Goal: Find specific page/section: Find specific page/section

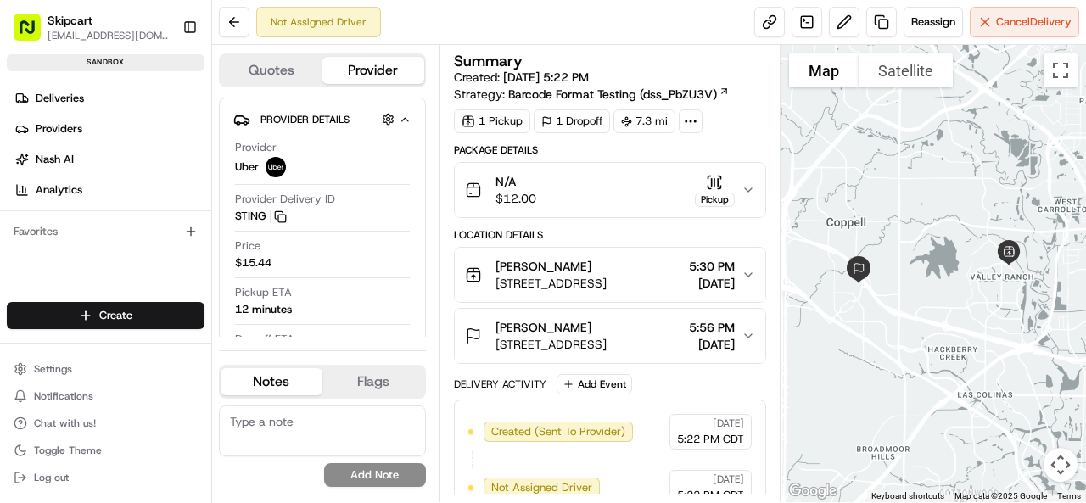
click at [718, 92] on icon at bounding box center [723, 91] width 11 height 11
click at [696, 116] on icon at bounding box center [690, 121] width 15 height 15
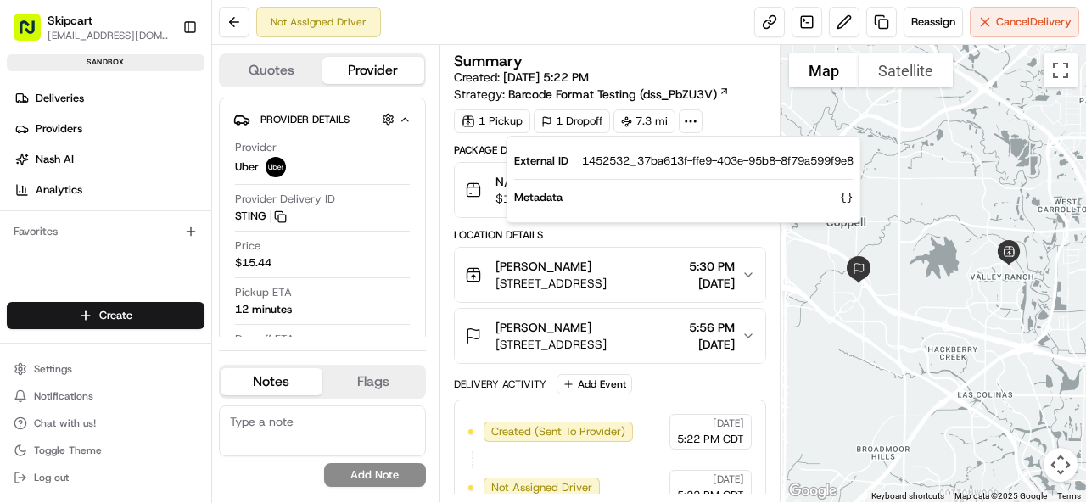
click at [677, 65] on div "Summary" at bounding box center [610, 60] width 312 height 15
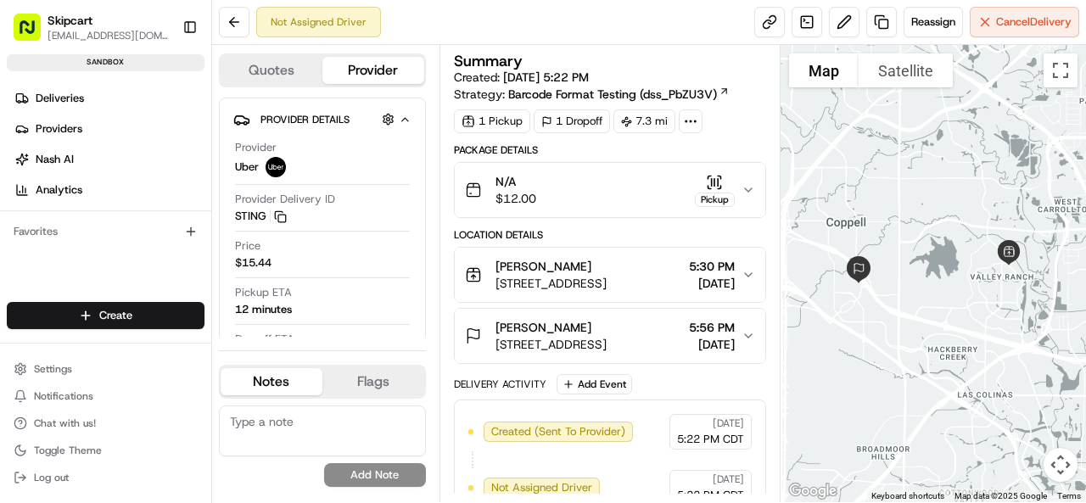
click at [740, 193] on div "N/A $12.00 Pickup" at bounding box center [603, 190] width 276 height 34
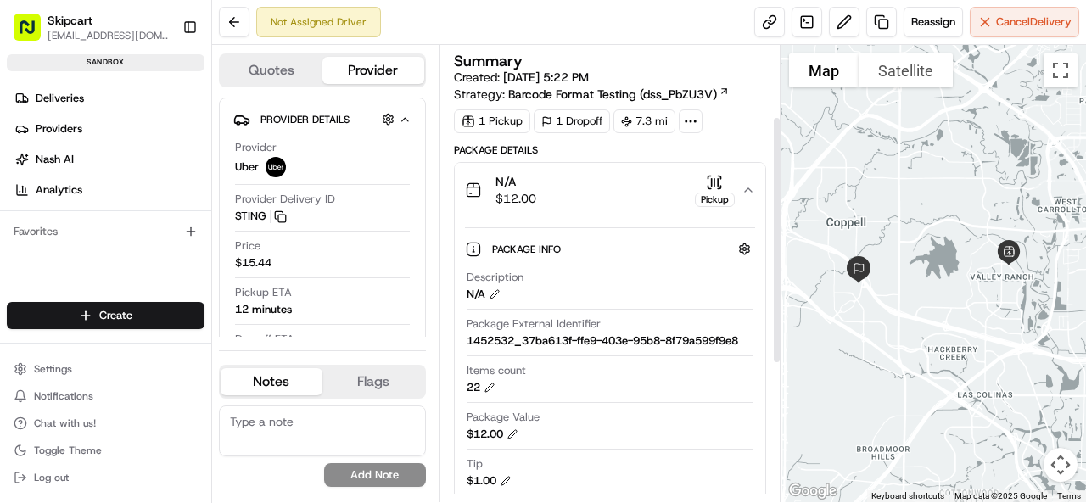
scroll to position [339, 0]
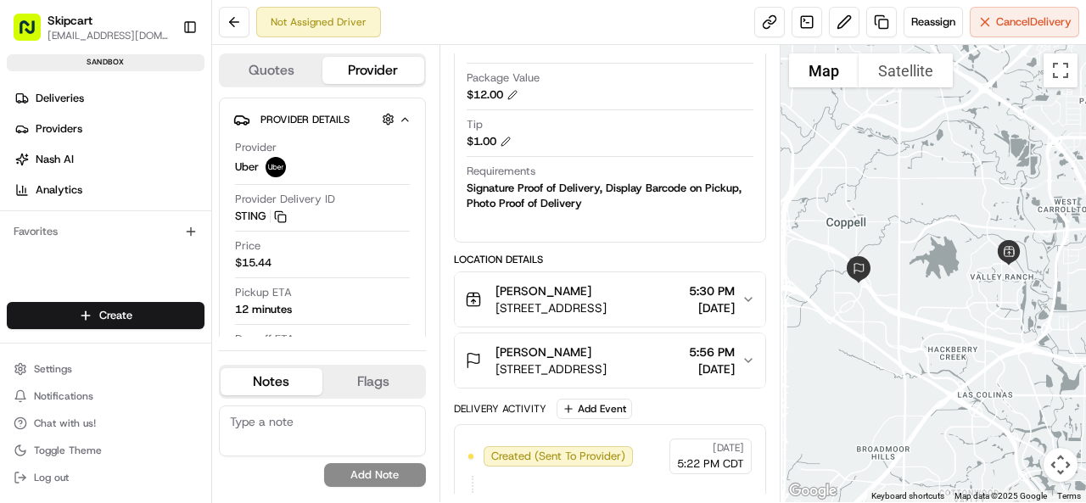
click at [739, 284] on div "[PERSON_NAME] [STREET_ADDRESS] 5:30 PM [DATE]" at bounding box center [603, 299] width 276 height 34
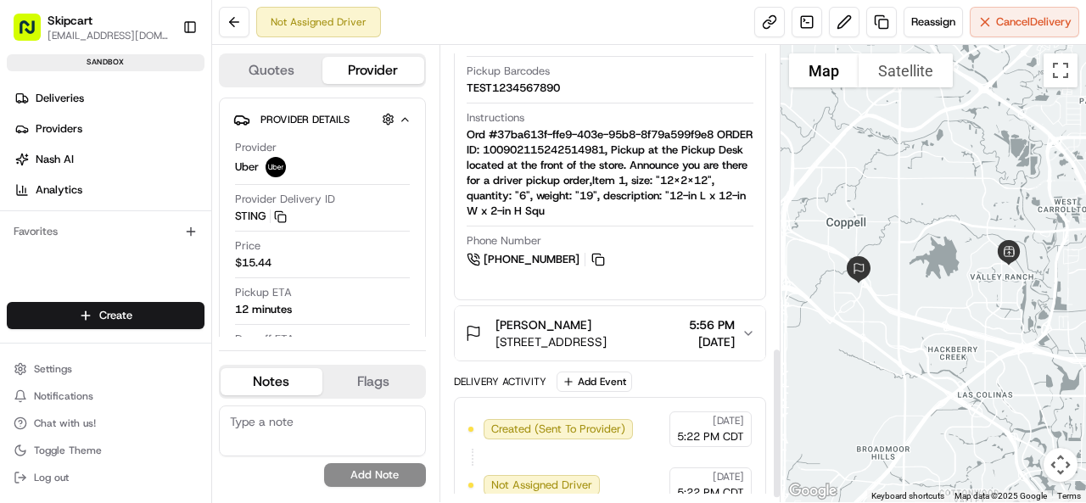
scroll to position [920, 0]
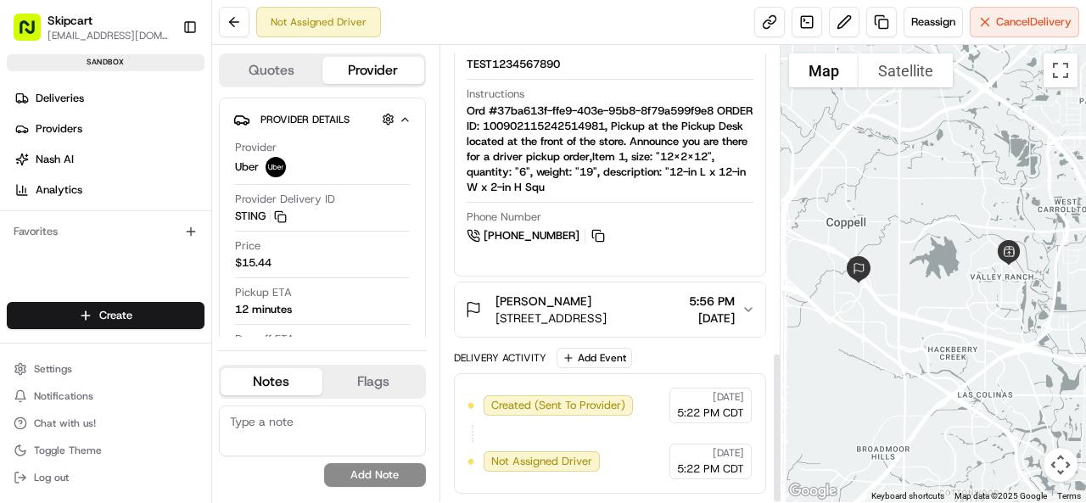
click at [744, 304] on icon "button" at bounding box center [748, 310] width 14 height 14
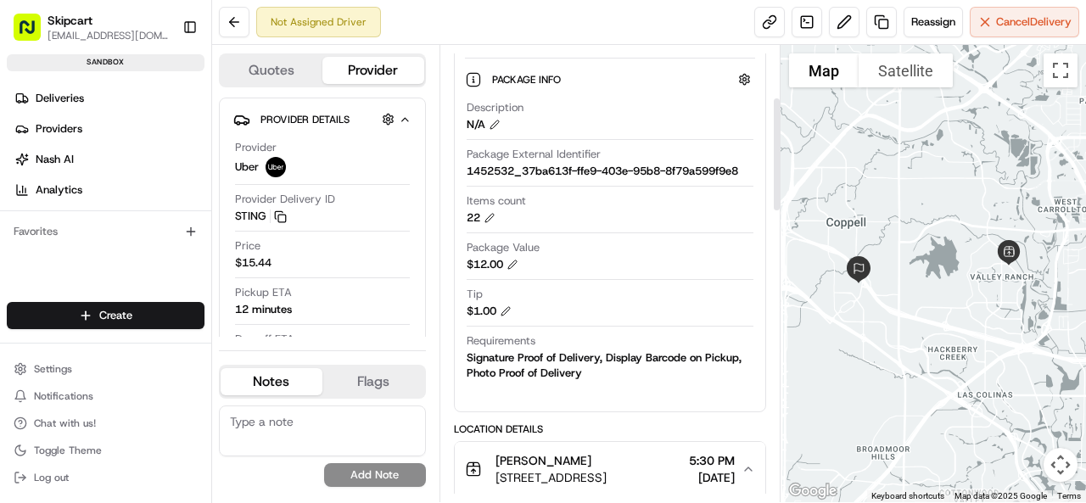
scroll to position [339, 0]
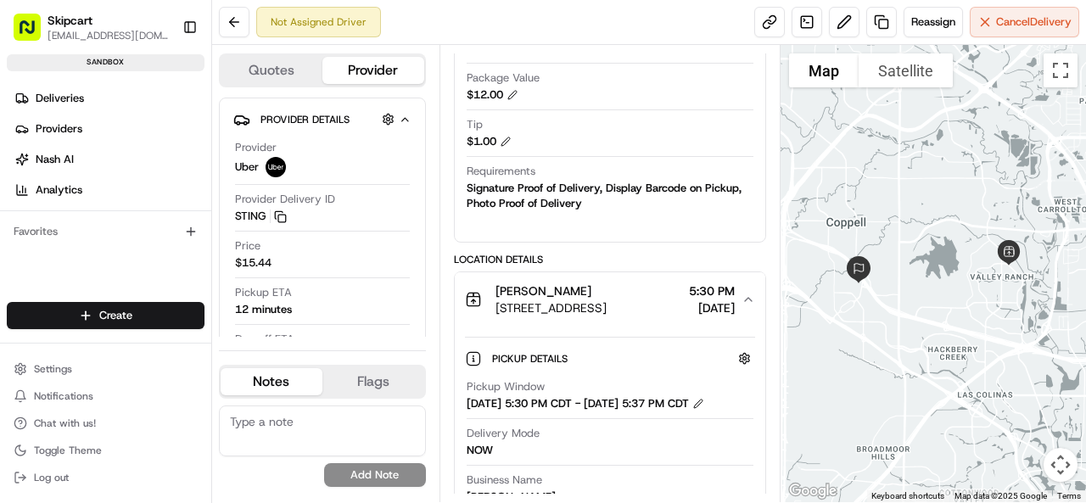
click at [559, 209] on div "Description N/A Package External Identifier 1452532_37ba613f-ffe9-403e-95b8-8f7…" at bounding box center [610, 71] width 290 height 294
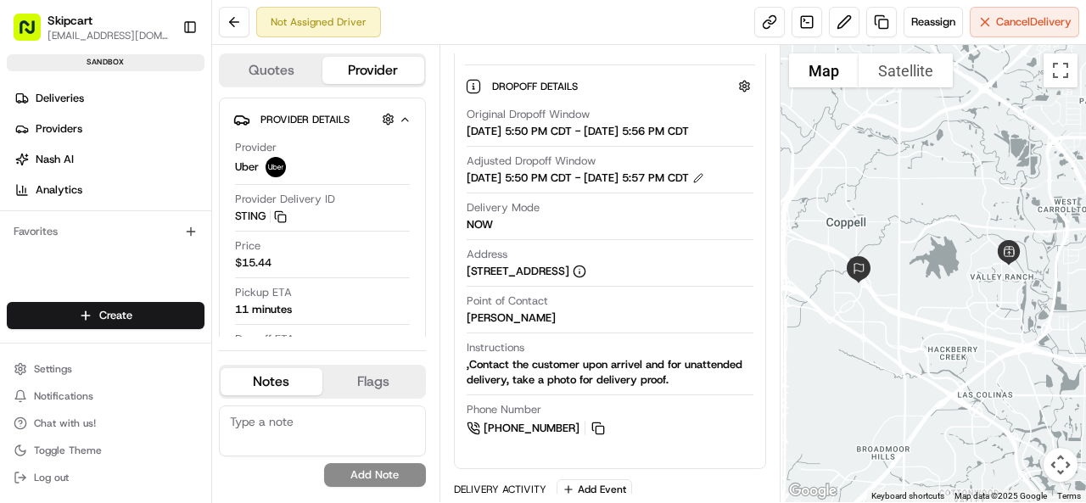
scroll to position [1024, 0]
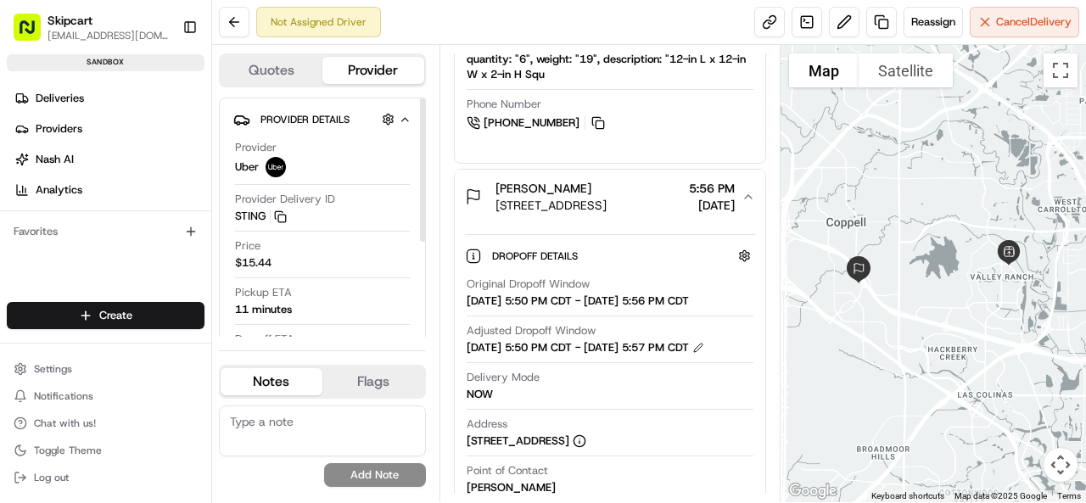
click at [404, 121] on icon "button" at bounding box center [405, 120] width 13 height 14
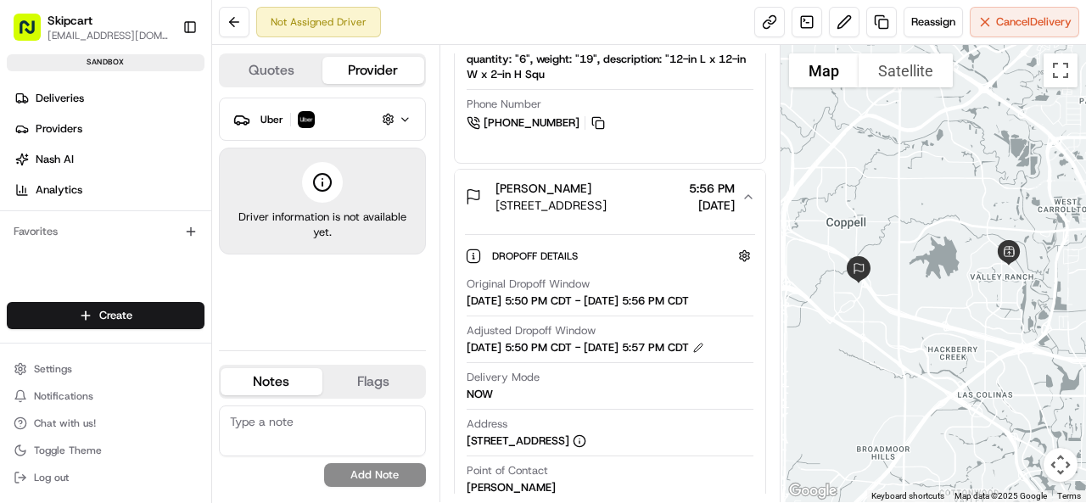
click at [404, 121] on icon "button" at bounding box center [405, 120] width 13 height 14
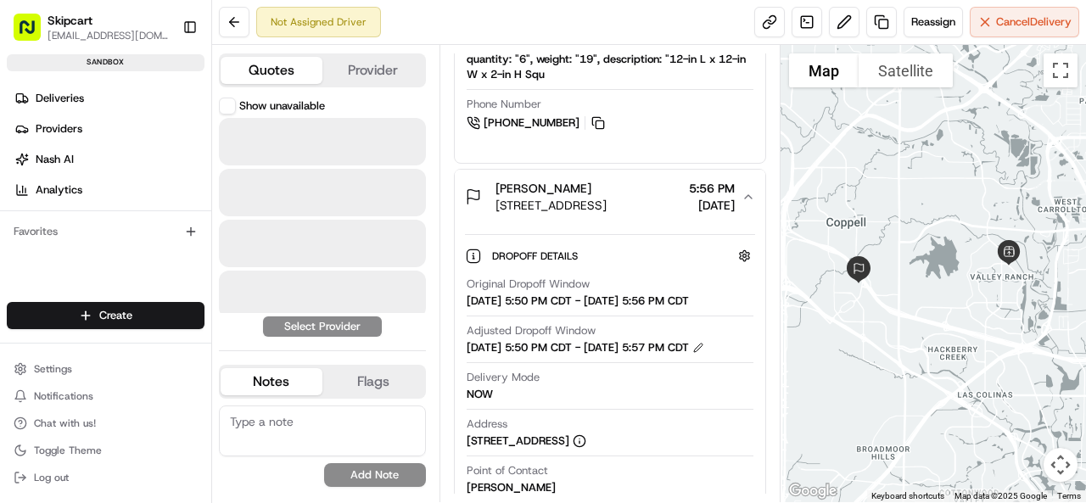
click at [288, 74] on button "Quotes" at bounding box center [271, 70] width 102 height 27
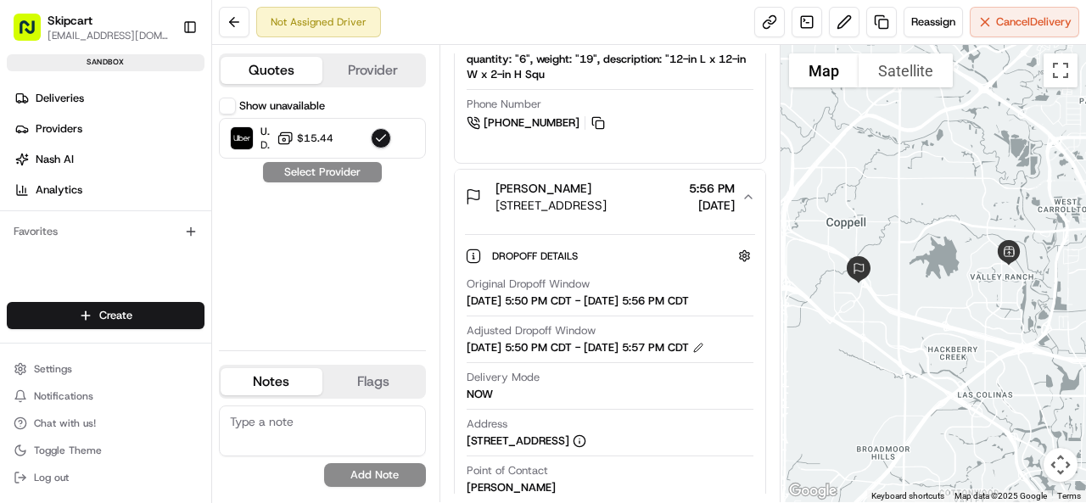
click at [406, 69] on button "Provider" at bounding box center [373, 70] width 102 height 27
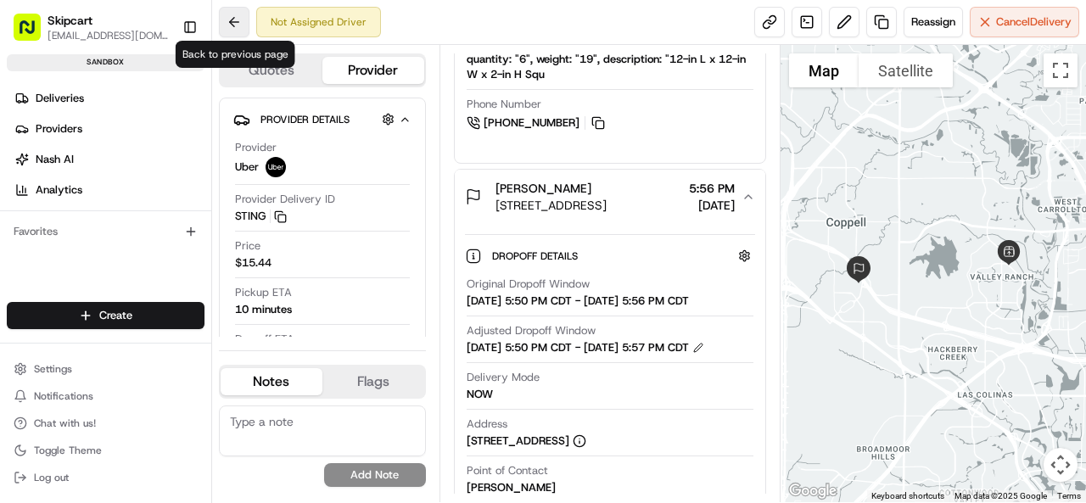
click at [227, 25] on button at bounding box center [234, 22] width 31 height 31
